Goal: Task Accomplishment & Management: Complete application form

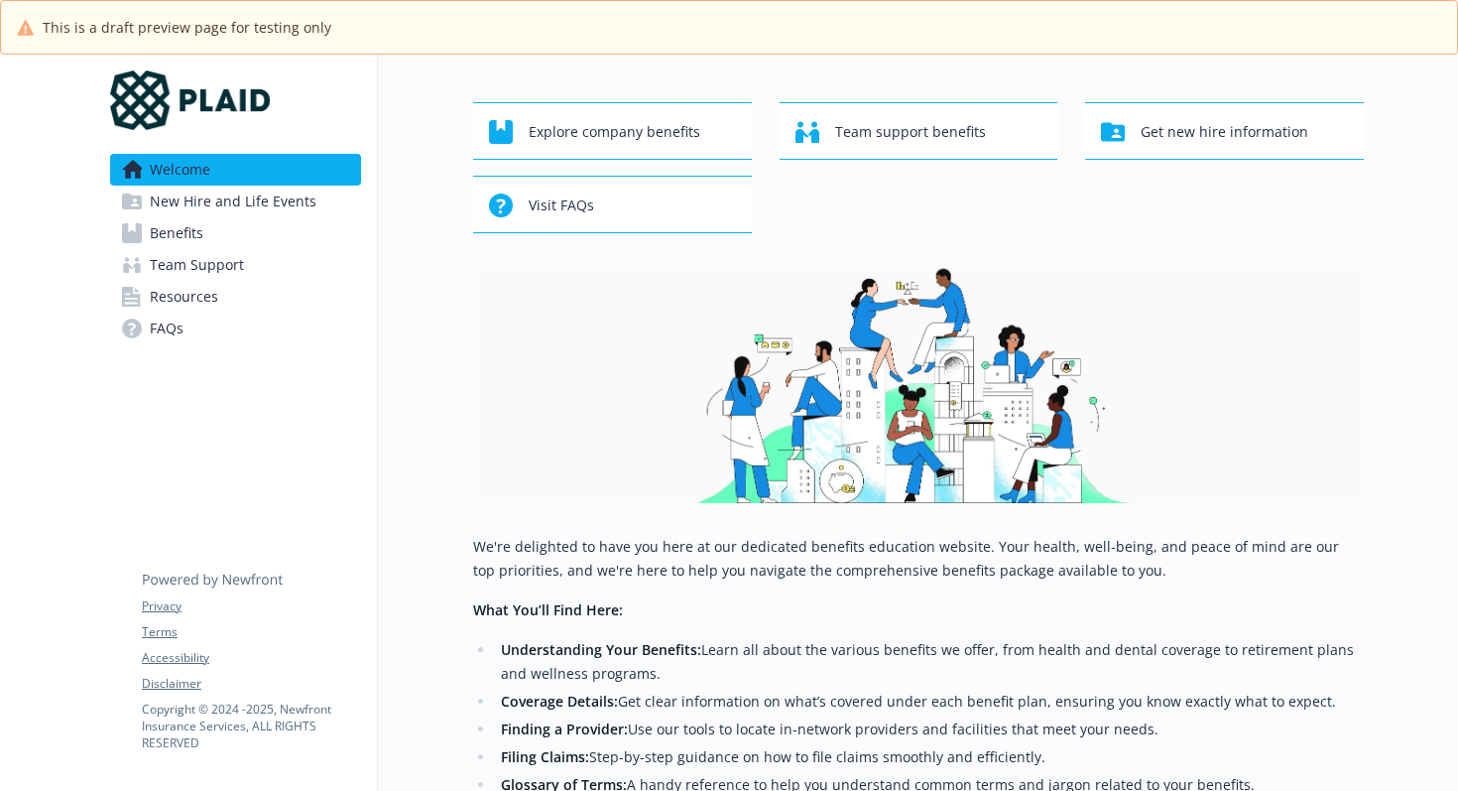
click at [288, 198] on span "New Hire and Life Events" at bounding box center [233, 202] width 167 height 32
